Goal: Task Accomplishment & Management: Use online tool/utility

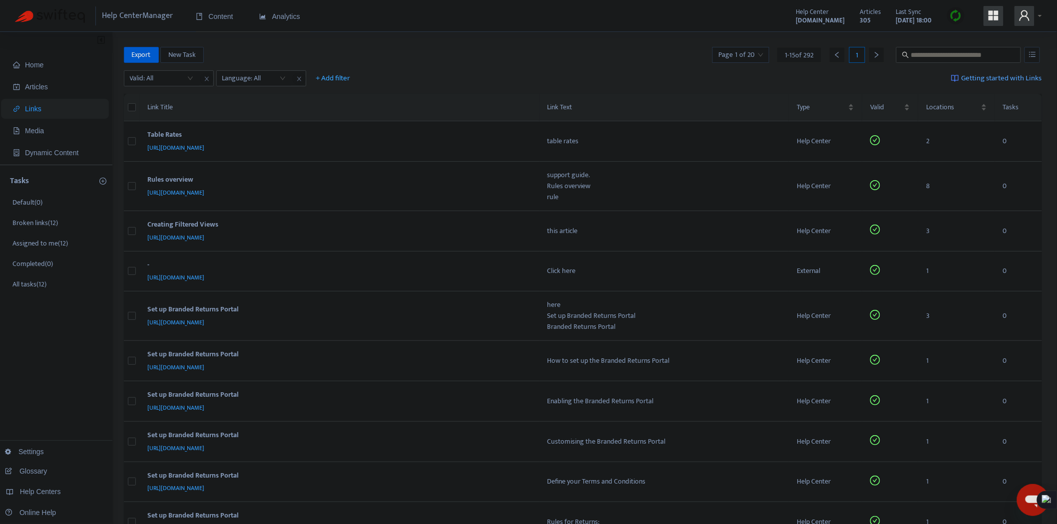
click at [183, 69] on div "Valid: All Language: All + Add filter Getting started with Links" at bounding box center [583, 80] width 918 height 27
click at [178, 75] on input "search" at bounding box center [161, 78] width 63 height 15
click at [138, 134] on div "No" at bounding box center [219, 129] width 174 height 11
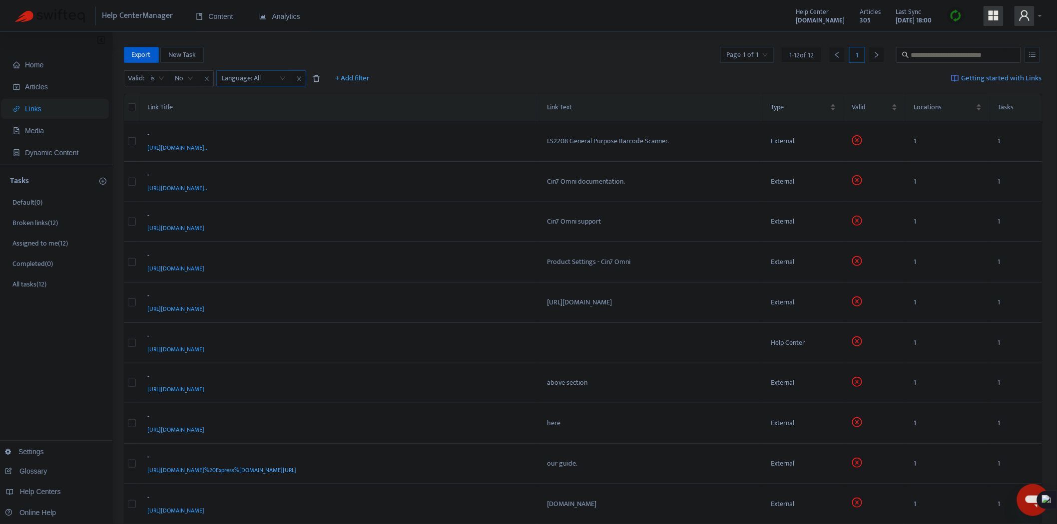
click at [261, 80] on div at bounding box center [249, 78] width 60 height 12
click at [235, 113] on div "en-us" at bounding box center [312, 113] width 174 height 11
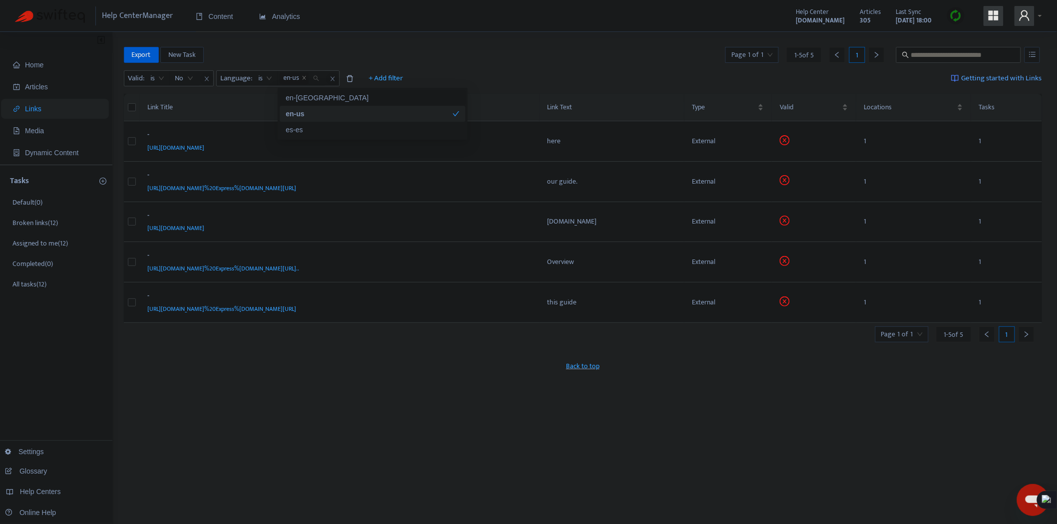
click at [508, 35] on div "Home Articles Links Media Dynamic Content Tasks Default ( 0 ) Broken links ( 12…" at bounding box center [528, 331] width 1057 height 599
click at [434, 186] on div "[URL][DOMAIN_NAME]%20Express%[DOMAIN_NAME][URL]" at bounding box center [338, 188] width 380 height 11
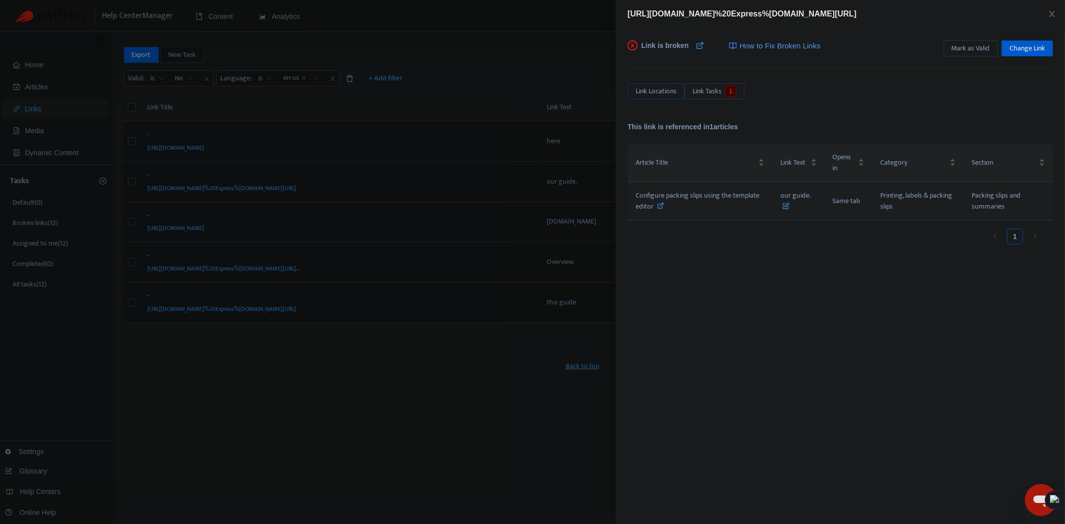
click at [662, 208] on icon at bounding box center [661, 205] width 7 height 7
drag, startPoint x: 421, startPoint y: 165, endPoint x: 374, endPoint y: 178, distance: 49.7
click at [421, 165] on div at bounding box center [532, 262] width 1065 height 524
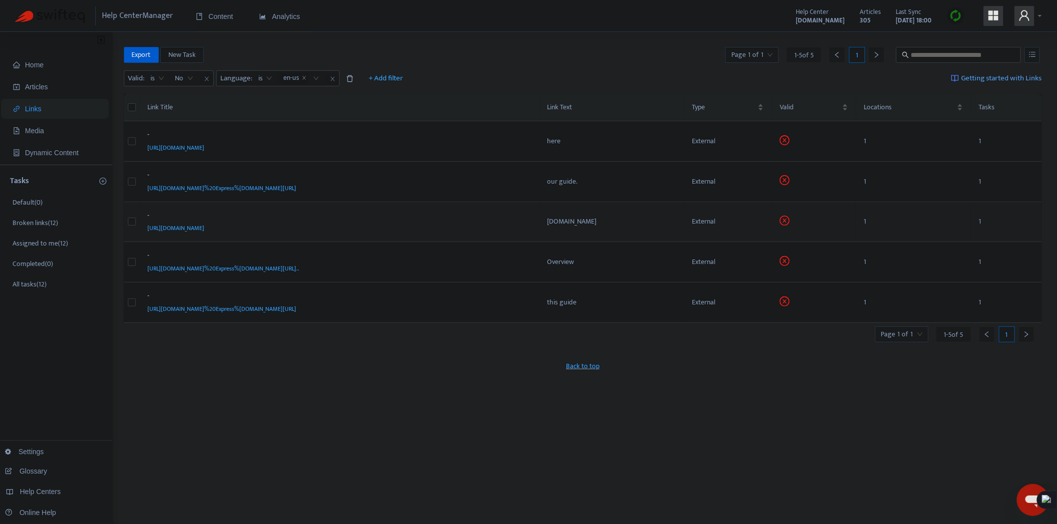
click at [302, 229] on div "[URL][DOMAIN_NAME]" at bounding box center [338, 228] width 380 height 11
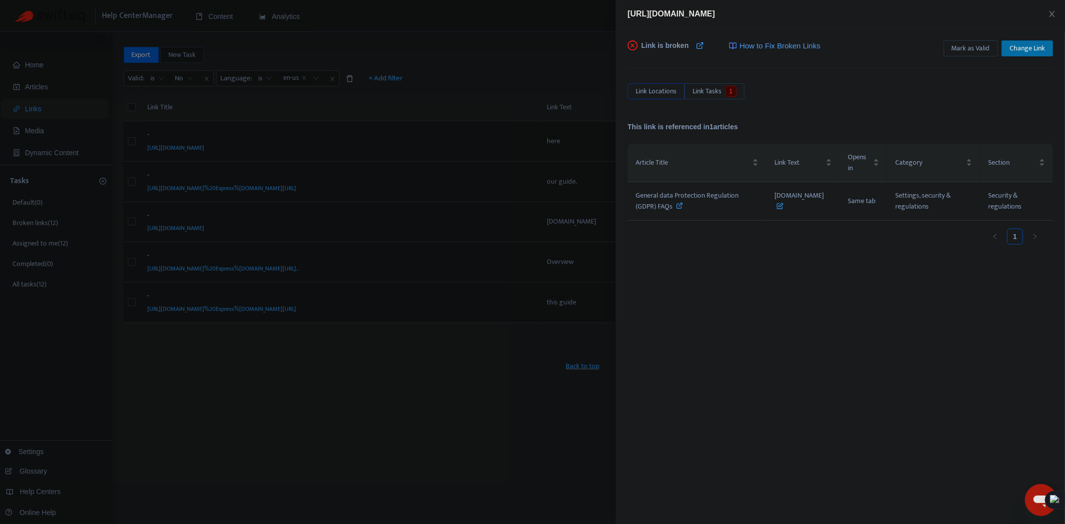
click at [1021, 46] on span "Change Link" at bounding box center [1027, 48] width 35 height 11
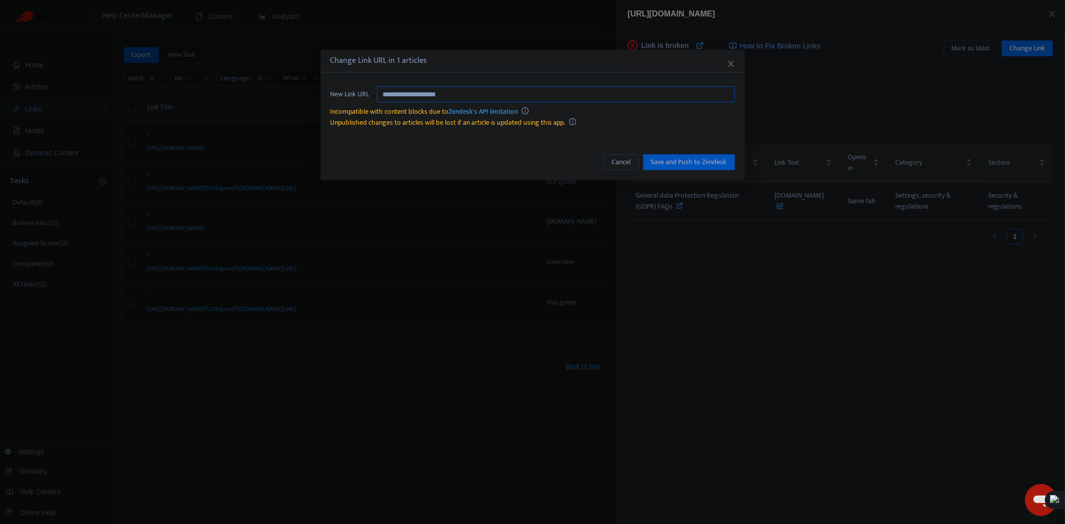
click at [464, 91] on input "**********" at bounding box center [556, 94] width 358 height 16
paste input "text"
type input "**********"
click at [687, 154] on button "Save and Push to Zendesk" at bounding box center [689, 162] width 92 height 16
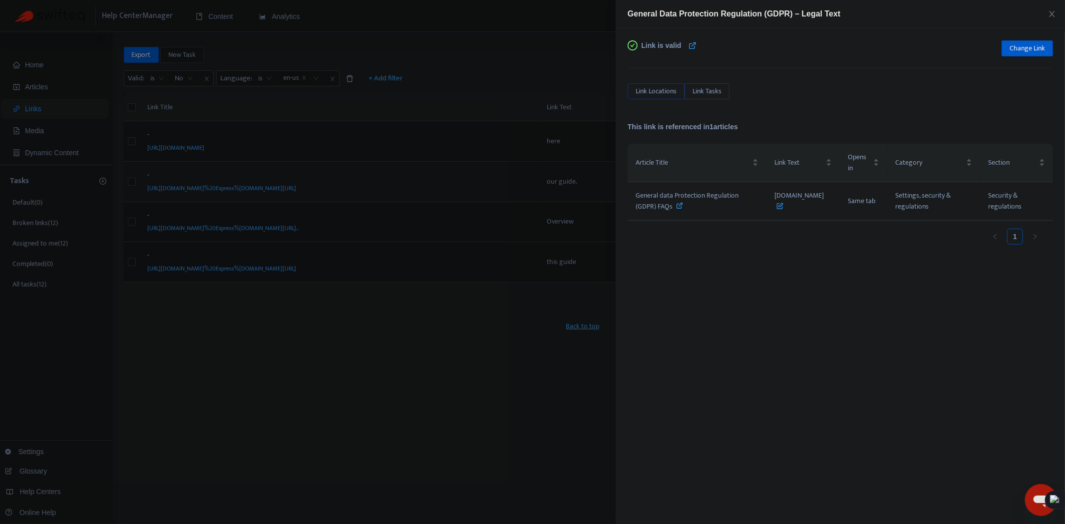
drag, startPoint x: 376, startPoint y: 414, endPoint x: 430, endPoint y: 189, distance: 232.3
click at [376, 414] on div at bounding box center [532, 262] width 1065 height 524
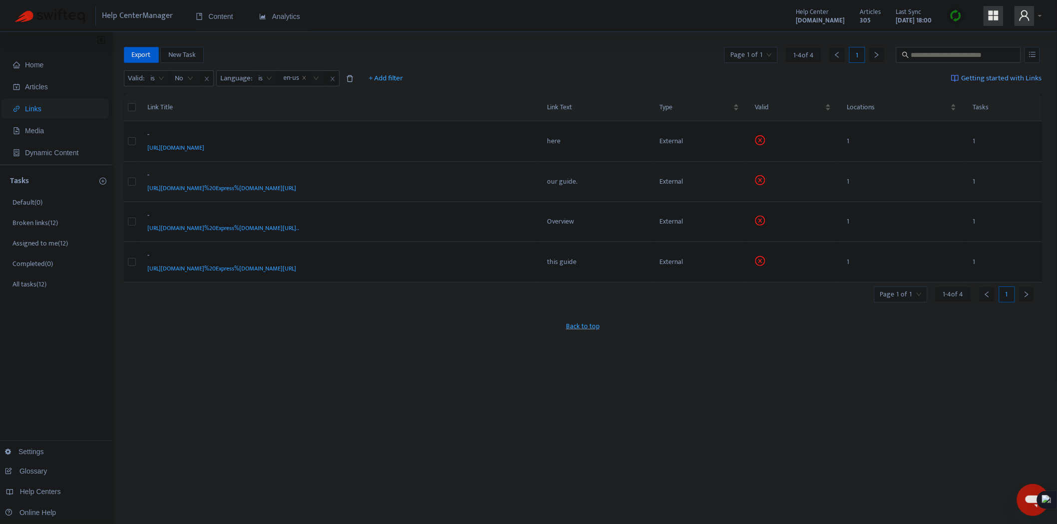
click at [450, 186] on div "[URL][DOMAIN_NAME]%20Express%[DOMAIN_NAME][URL]" at bounding box center [338, 188] width 380 height 11
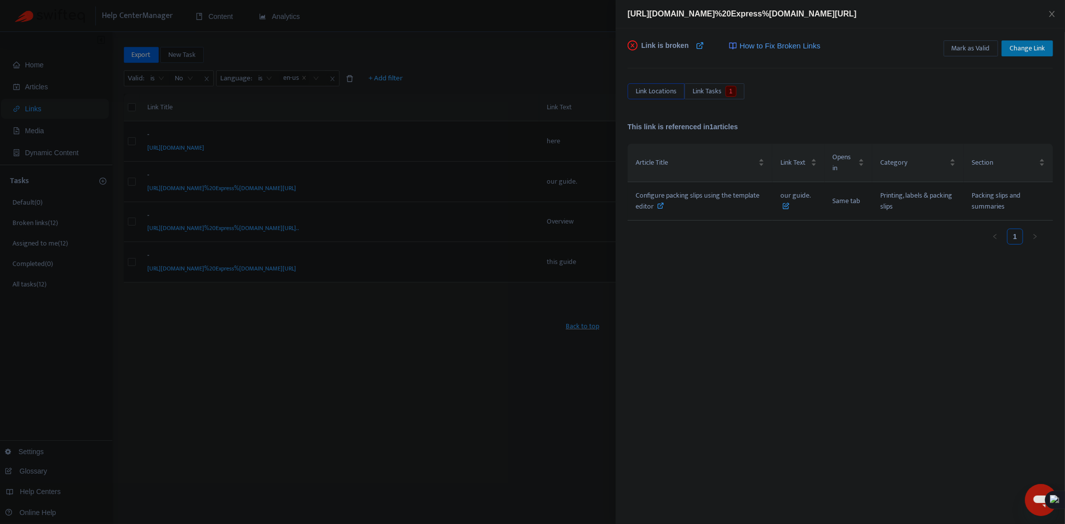
click at [1029, 45] on span "Change Link" at bounding box center [1027, 48] width 35 height 11
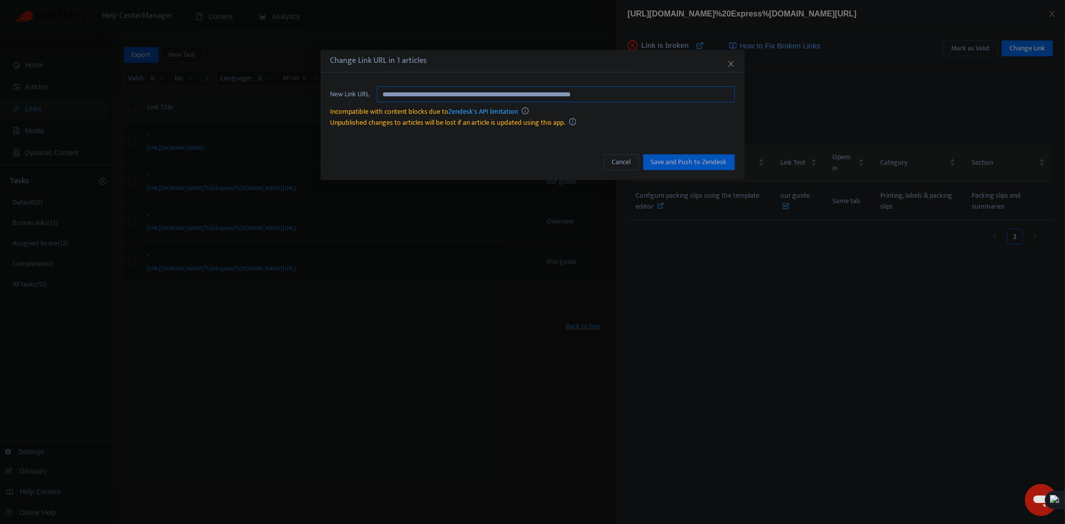
click at [526, 88] on input "**********" at bounding box center [556, 94] width 358 height 16
paste input "**********"
type input "**********"
click at [715, 162] on span "Save and Push to Zendesk" at bounding box center [689, 162] width 76 height 11
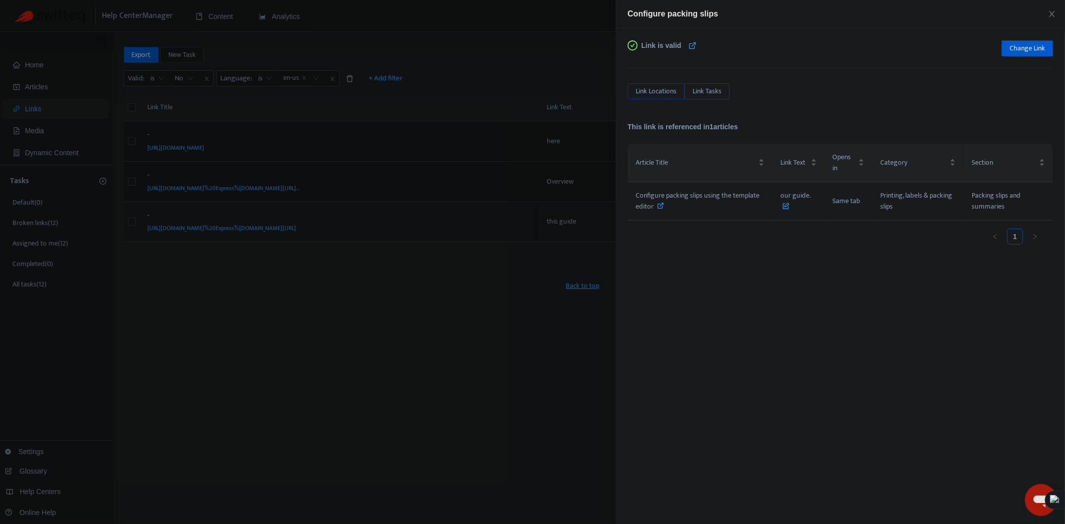
click at [499, 341] on div at bounding box center [532, 262] width 1065 height 524
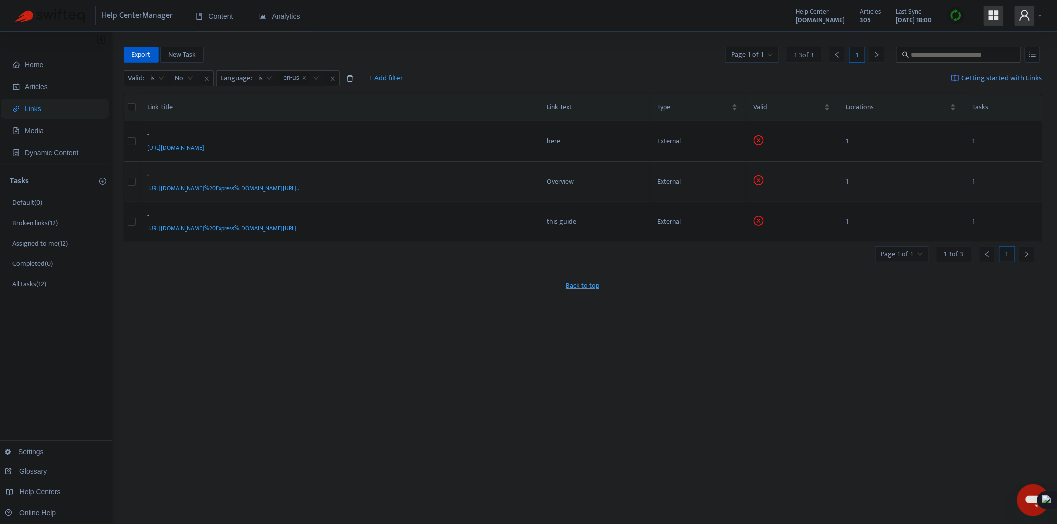
click at [518, 191] on div "[URL][DOMAIN_NAME]%20Express%[DOMAIN_NAME][URL].." at bounding box center [338, 188] width 380 height 11
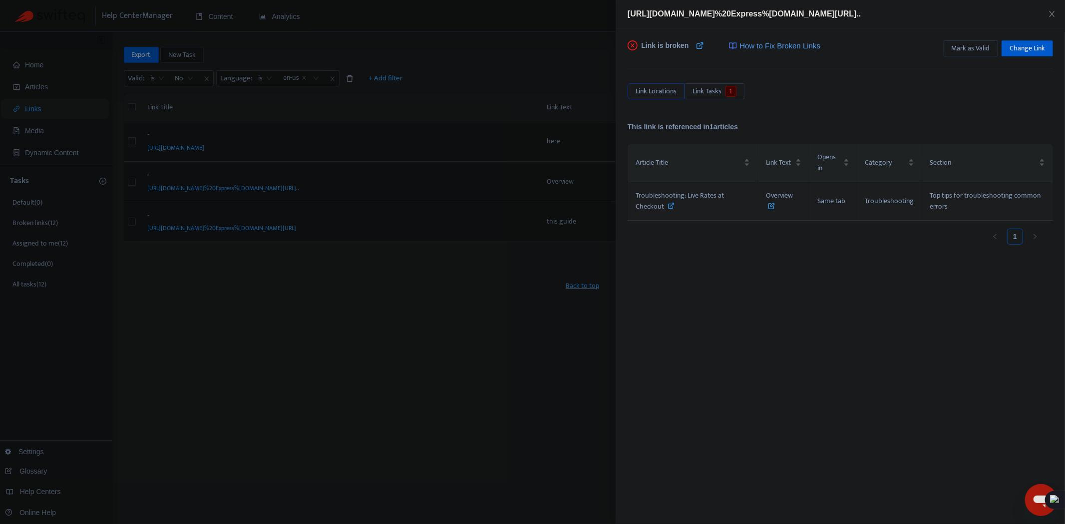
click at [670, 202] on icon at bounding box center [671, 205] width 7 height 7
drag, startPoint x: 475, startPoint y: 356, endPoint x: 472, endPoint y: 331, distance: 25.6
click at [475, 356] on div at bounding box center [532, 262] width 1065 height 524
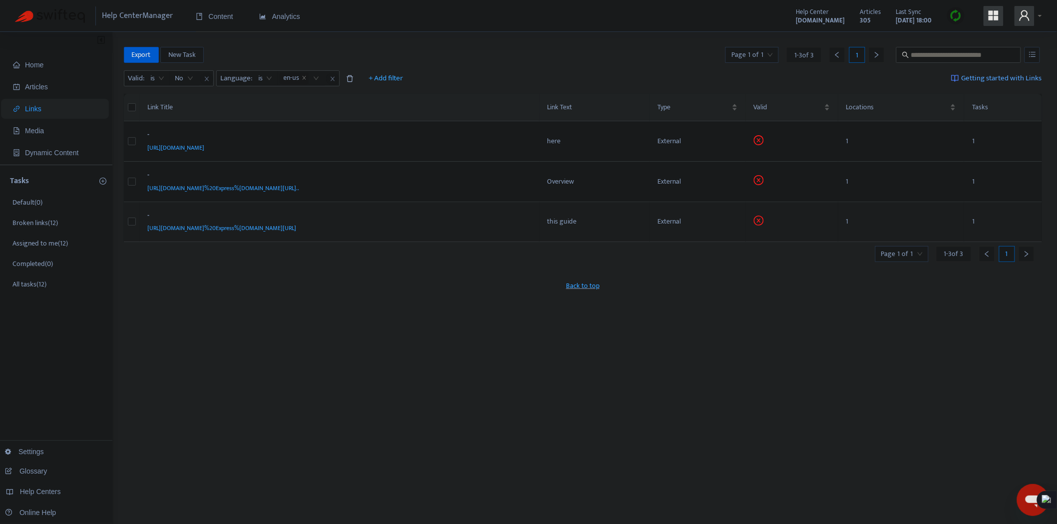
click at [418, 225] on div "[URL][DOMAIN_NAME]%20Express%[DOMAIN_NAME][URL]" at bounding box center [338, 228] width 380 height 11
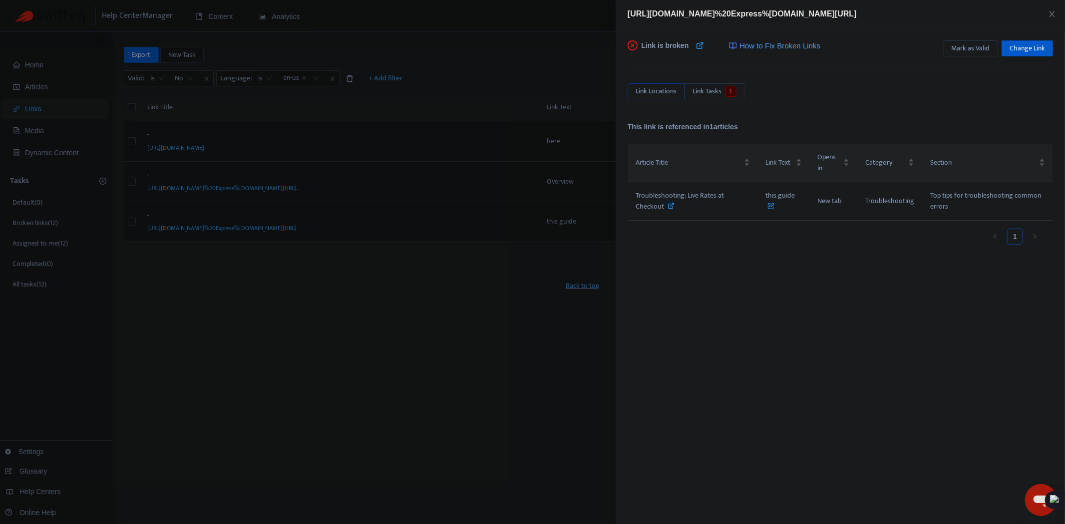
click at [522, 320] on div at bounding box center [532, 262] width 1065 height 524
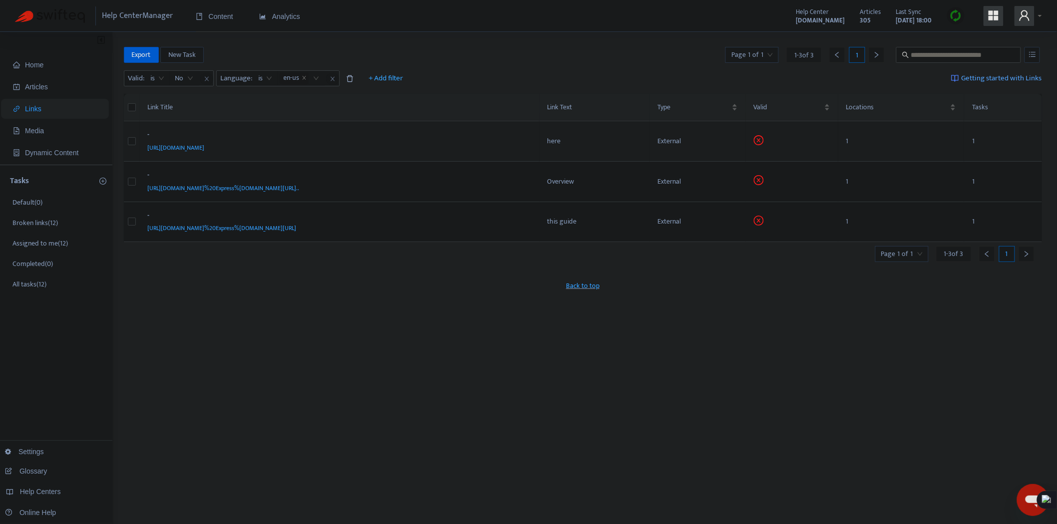
click at [440, 146] on div "[URL][DOMAIN_NAME]" at bounding box center [338, 147] width 380 height 11
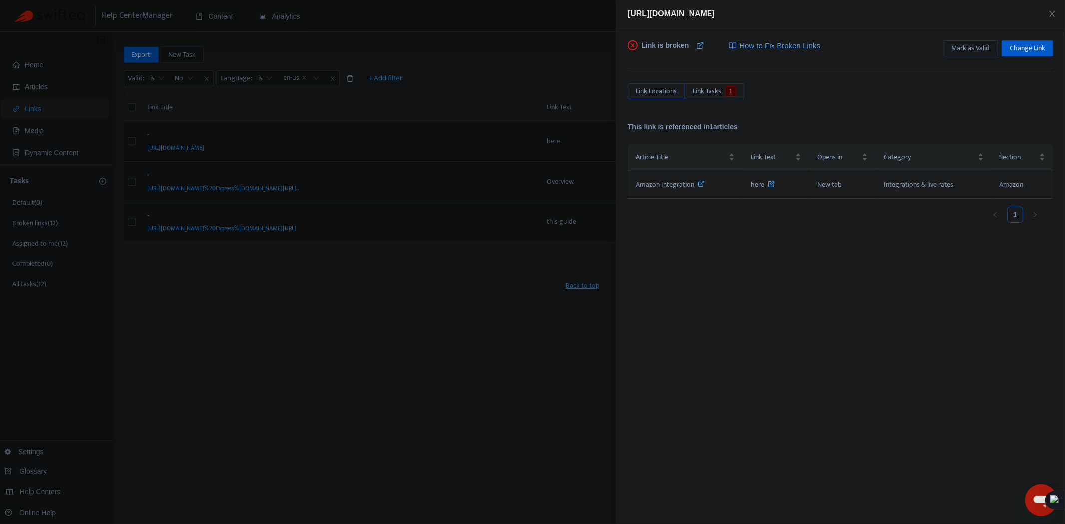
click at [701, 185] on icon at bounding box center [701, 183] width 7 height 7
click at [1039, 48] on span "Change Link" at bounding box center [1027, 48] width 35 height 11
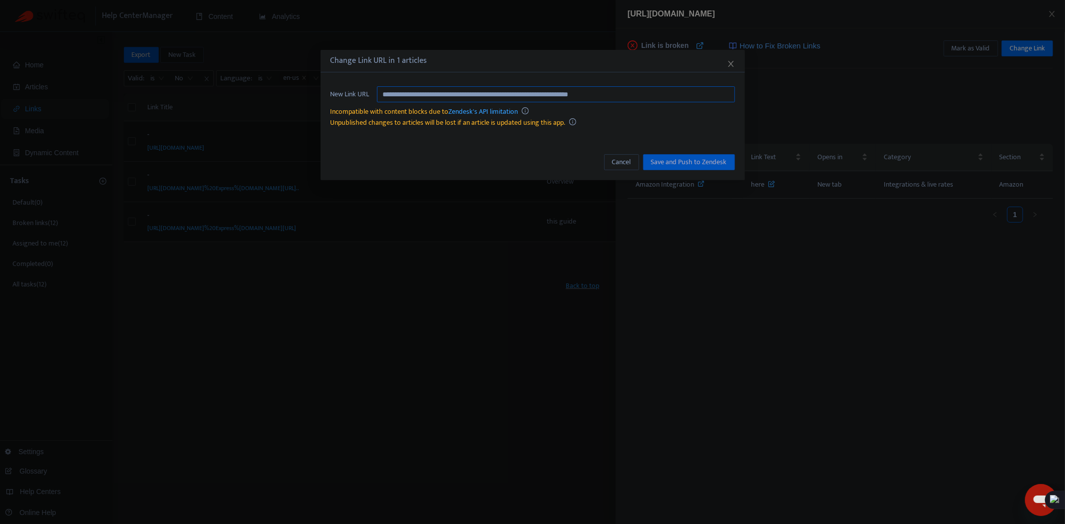
click at [625, 87] on input "**********" at bounding box center [556, 94] width 358 height 16
paste input "text"
type input "**********"
click at [708, 157] on span "Save and Push to Zendesk" at bounding box center [689, 162] width 76 height 11
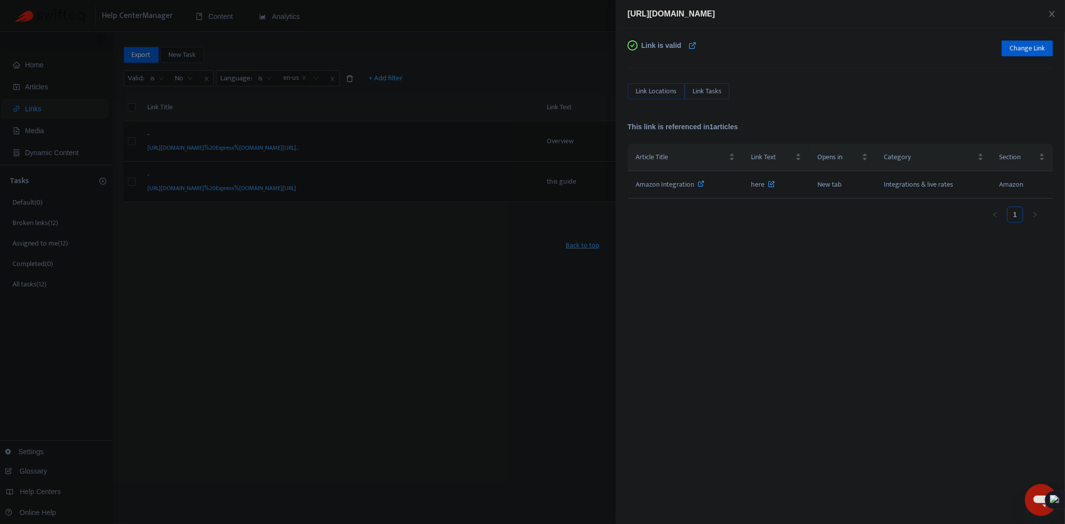
drag, startPoint x: 437, startPoint y: 305, endPoint x: 467, endPoint y: 360, distance: 62.1
click at [437, 305] on div at bounding box center [532, 262] width 1065 height 524
